Goal: Check status: Check status

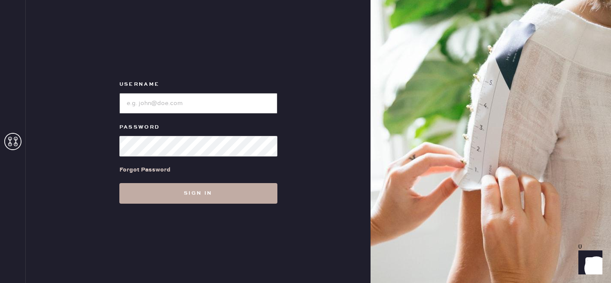
type input "[EMAIL_ADDRESS][DOMAIN_NAME]"
click at [201, 187] on button "Sign in" at bounding box center [198, 193] width 158 height 21
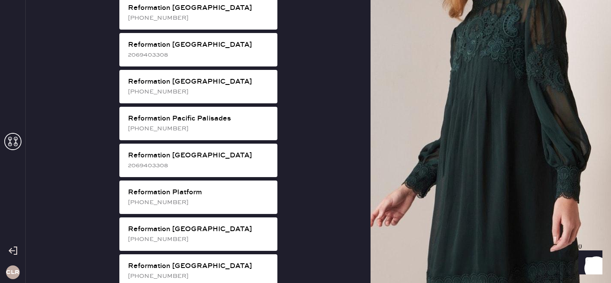
scroll to position [1113, 0]
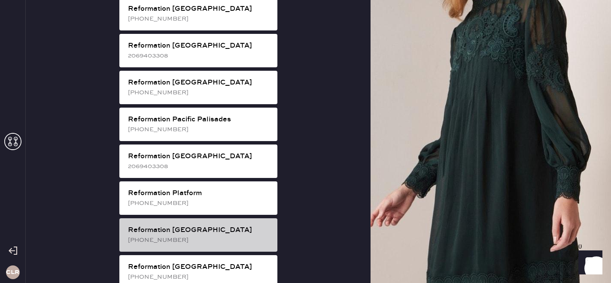
click at [212, 225] on div "Reformation [GEOGRAPHIC_DATA]" at bounding box center [199, 230] width 143 height 10
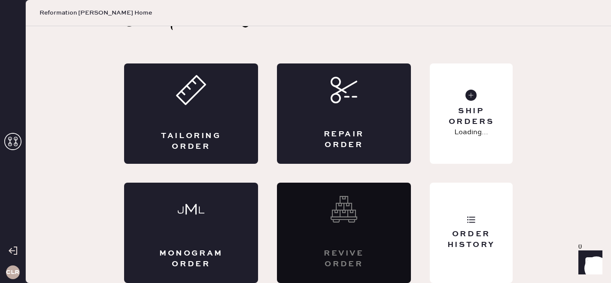
scroll to position [28, 0]
click at [482, 243] on div "Order History" at bounding box center [471, 239] width 69 height 21
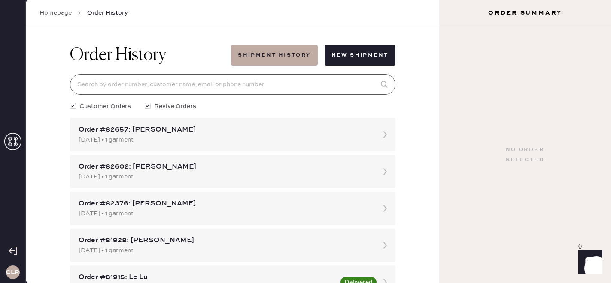
click at [168, 91] on input at bounding box center [232, 84] width 325 height 21
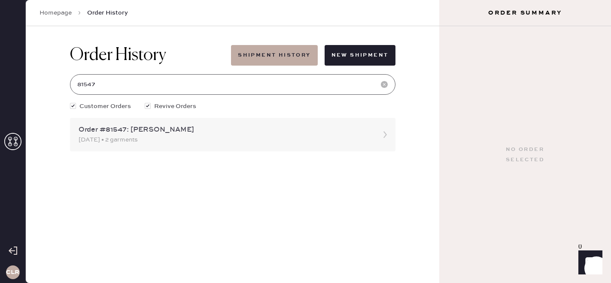
type input "81547"
click at [146, 137] on div "[DATE] • 2 garments" at bounding box center [225, 139] width 293 height 9
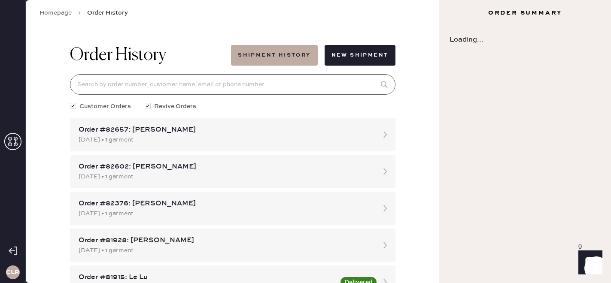
click at [150, 83] on input at bounding box center [232, 84] width 325 height 21
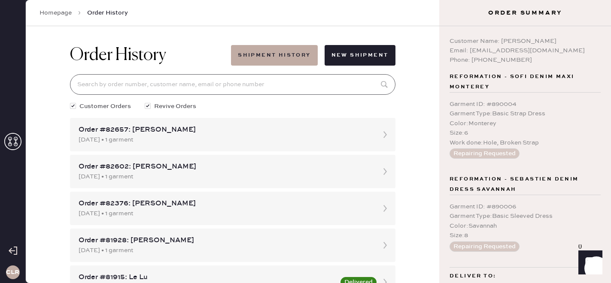
scroll to position [44, 0]
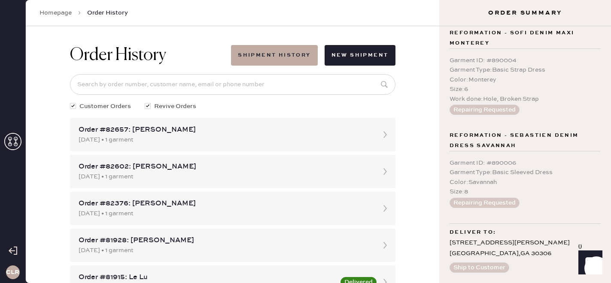
click at [550, 195] on div "Size : 8" at bounding box center [525, 191] width 151 height 9
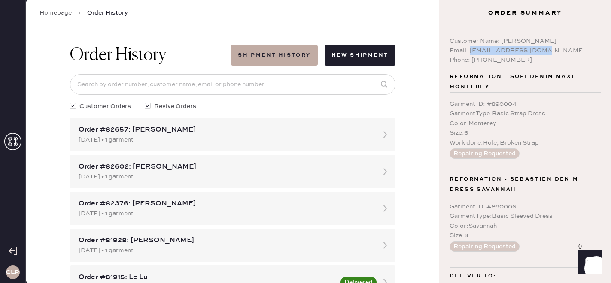
copy div "[EMAIL_ADDRESS][DOMAIN_NAME]"
drag, startPoint x: 469, startPoint y: 51, endPoint x: 563, endPoint y: 50, distance: 94.0
click at [563, 51] on div "Email: [EMAIL_ADDRESS][DOMAIN_NAME]" at bounding box center [525, 50] width 151 height 9
